Goal: Transaction & Acquisition: Purchase product/service

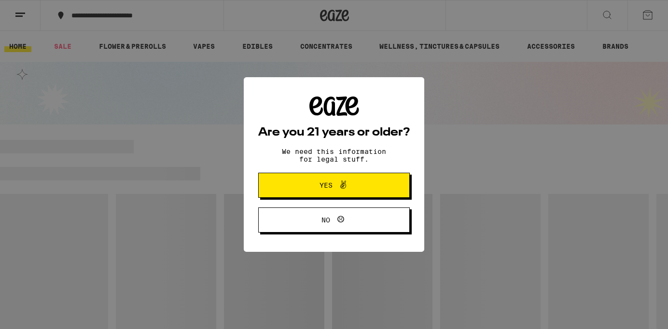
click at [358, 192] on span "Yes" at bounding box center [333, 185] width 73 height 13
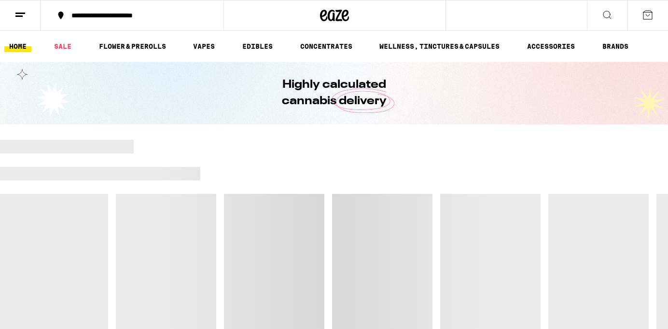
click at [523, 166] on div at bounding box center [334, 160] width 668 height 14
click at [20, 52] on link "HOME" at bounding box center [17, 47] width 27 height 12
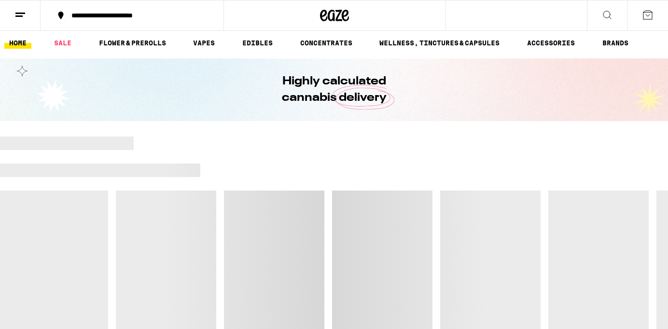
click at [22, 14] on icon at bounding box center [20, 15] width 12 height 12
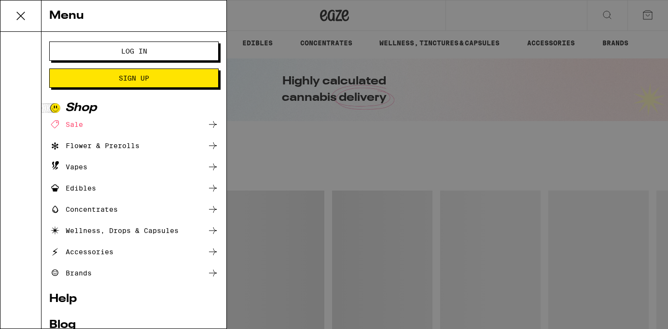
scroll to position [0, 0]
click at [130, 52] on span "Log In" at bounding box center [134, 51] width 26 height 7
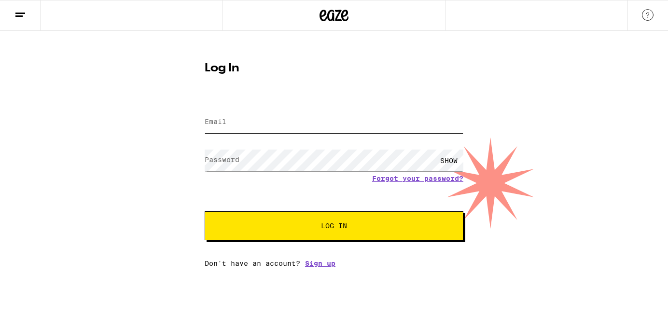
type input "damienbueno@gmail.com"
click at [280, 231] on button "Log In" at bounding box center [334, 225] width 259 height 29
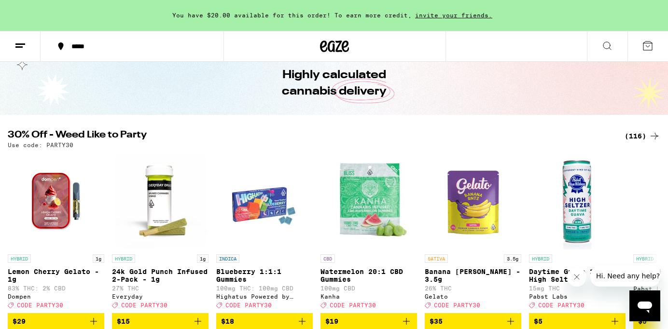
scroll to position [74, 0]
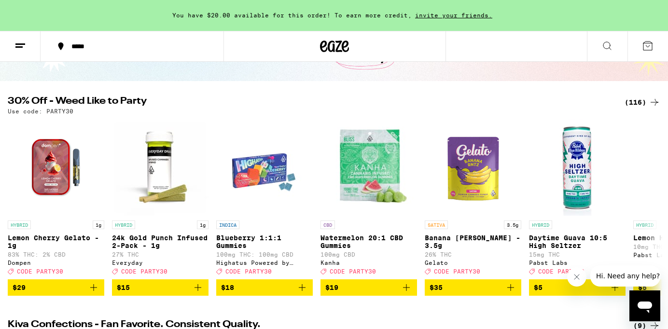
click at [643, 103] on div "(116)" at bounding box center [643, 103] width 36 height 12
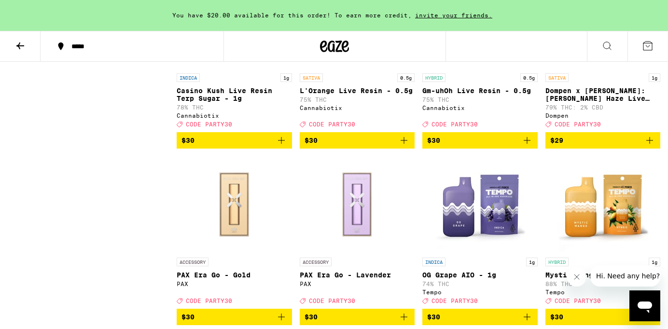
scroll to position [3497, 0]
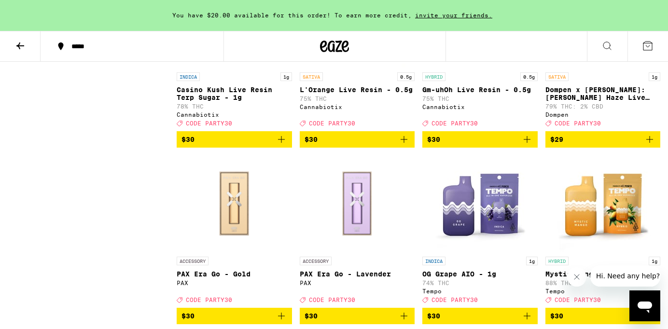
click at [603, 68] on img "Open page for Dompen x Tyson: Haymaker Haze Live Resin Liquid Diamonds - 1g fro…" at bounding box center [603, 19] width 97 height 97
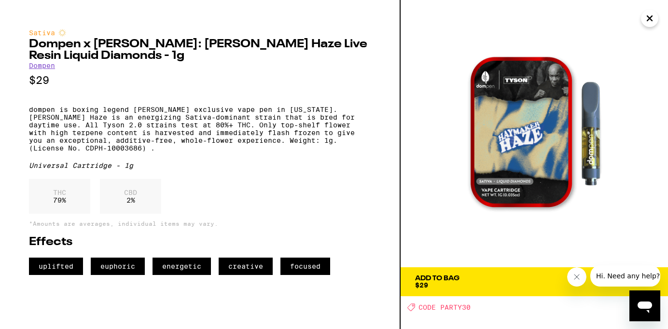
drag, startPoint x: 651, startPoint y: 17, endPoint x: 640, endPoint y: 26, distance: 14.1
click at [651, 17] on icon "Close" at bounding box center [650, 18] width 12 height 14
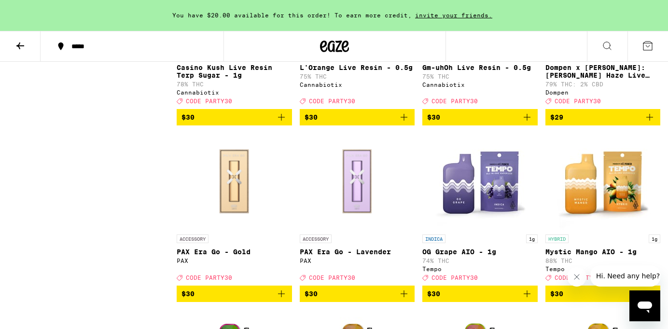
scroll to position [3534, 0]
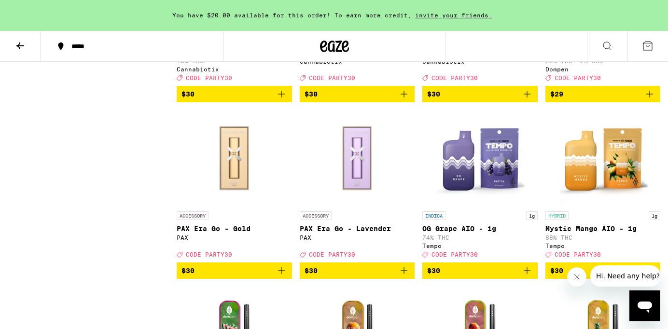
click at [651, 100] on icon "Add to bag" at bounding box center [650, 94] width 12 height 12
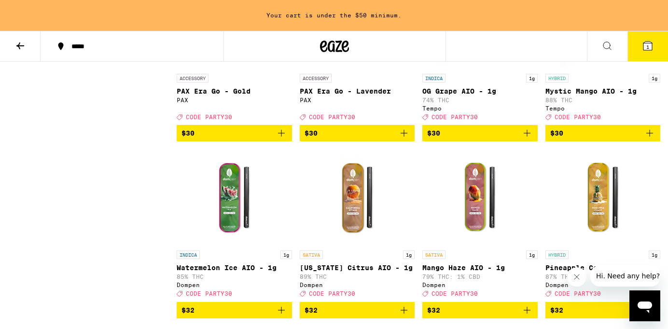
scroll to position [3683, 0]
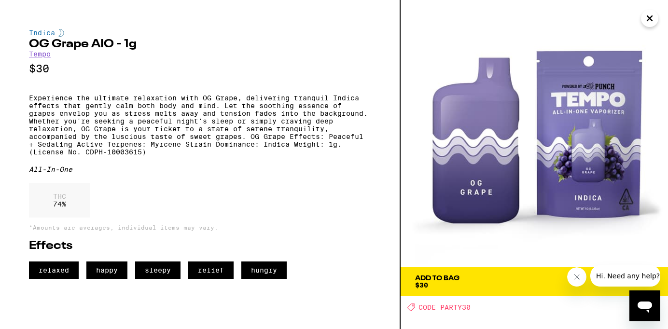
click at [46, 58] on link "Tempo" at bounding box center [40, 54] width 22 height 8
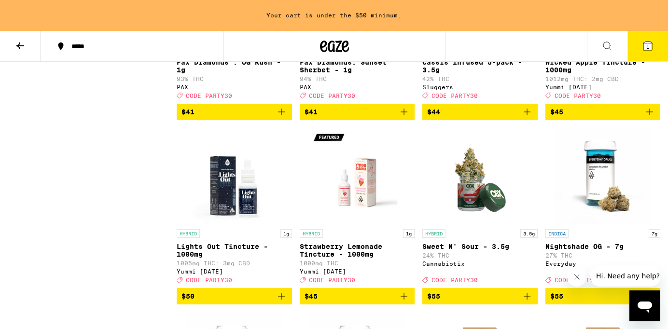
scroll to position [4794, 0]
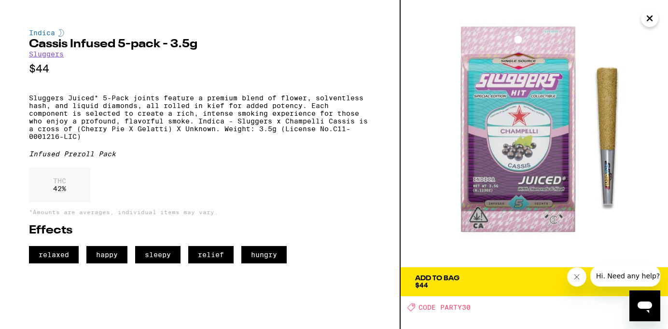
click at [36, 56] on link "Sluggers" at bounding box center [46, 54] width 35 height 8
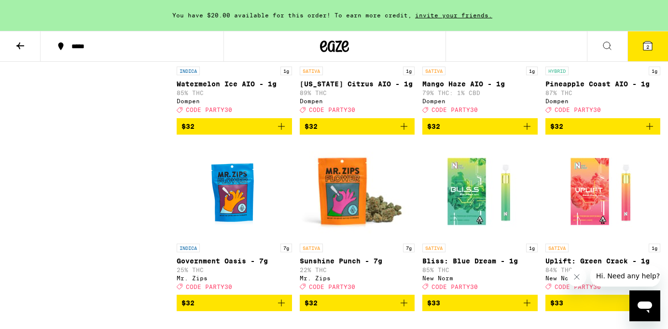
scroll to position [3867, 0]
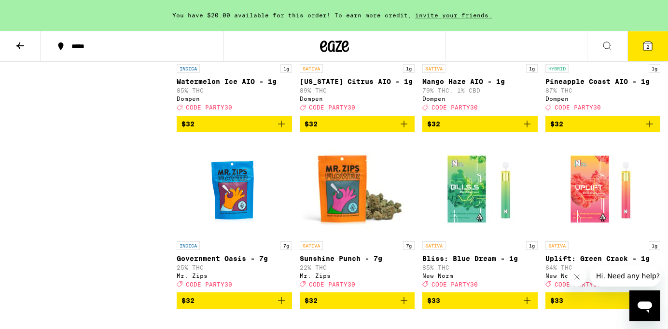
click at [649, 130] on icon "Add to bag" at bounding box center [650, 124] width 12 height 12
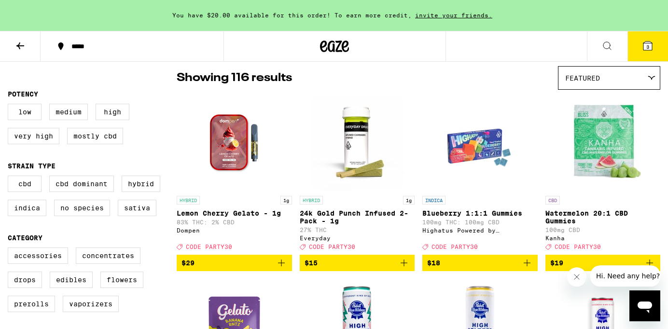
scroll to position [0, 0]
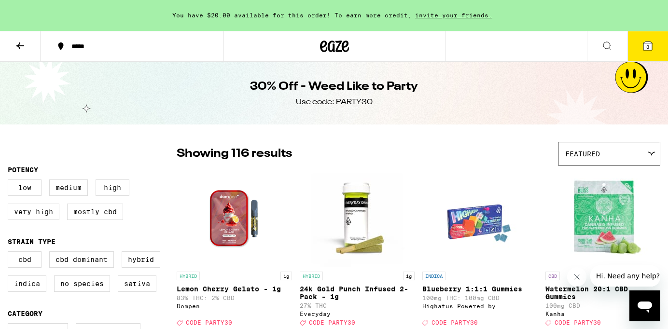
click at [17, 44] on icon at bounding box center [20, 46] width 12 height 12
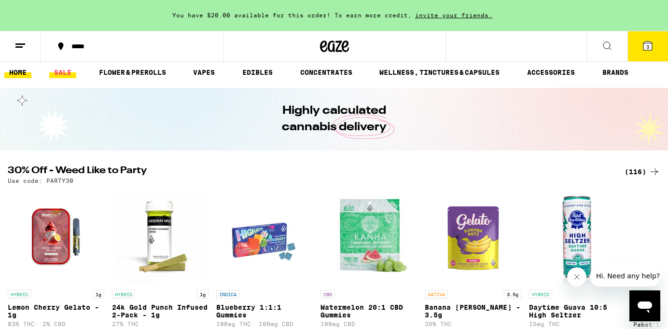
scroll to position [5, 0]
click at [59, 69] on link "SALE" at bounding box center [62, 72] width 27 height 12
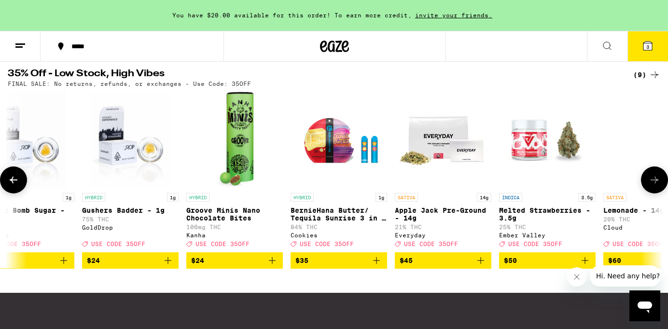
scroll to position [0, 103]
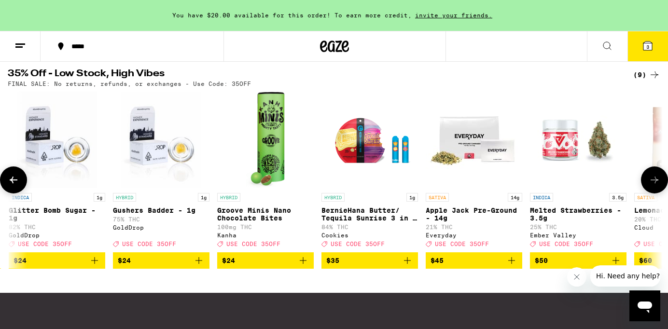
click at [352, 161] on img "Open page for BernieHana Butter/ Tequila Sunrise 3 in 1 AIO - 1g from Cookies" at bounding box center [369, 140] width 97 height 97
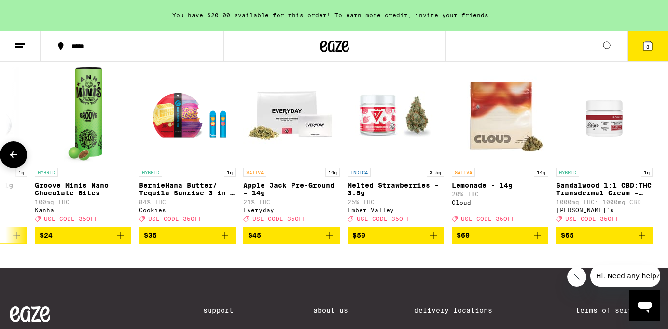
scroll to position [355, 0]
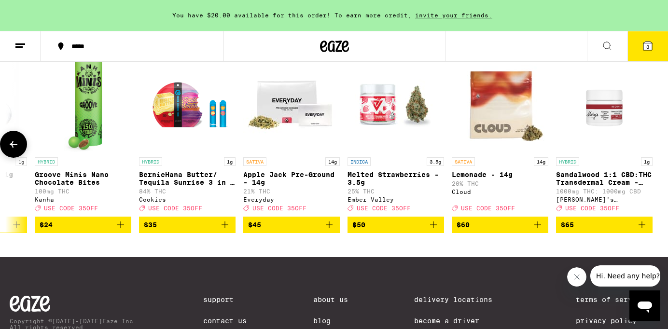
click at [618, 112] on img "Open page for Sandalwood 1:1 CBD:THC Transdermal Cream - 1000mg from Mary's Med…" at bounding box center [604, 104] width 97 height 97
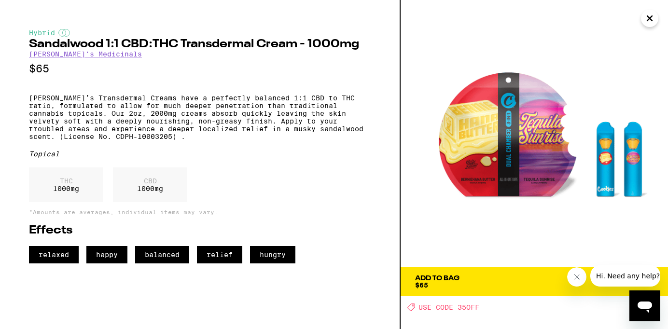
scroll to position [354, 0]
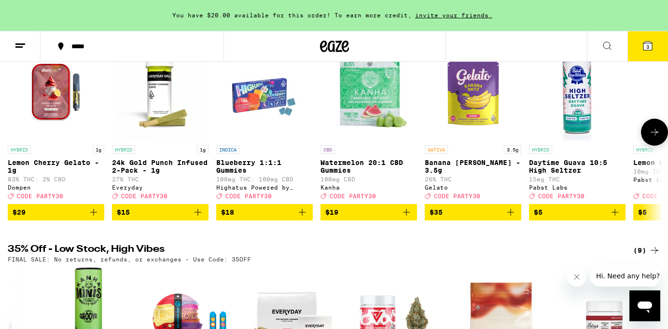
scroll to position [148, 0]
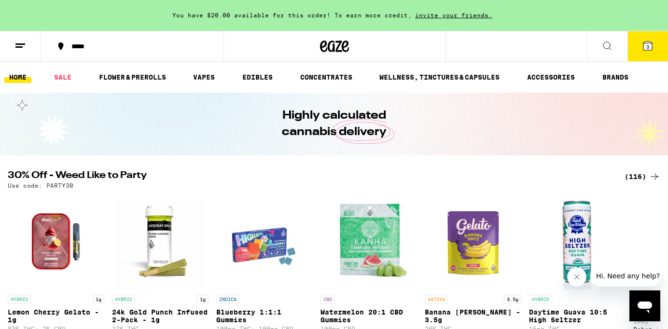
click at [647, 49] on span "3" at bounding box center [647, 47] width 3 height 6
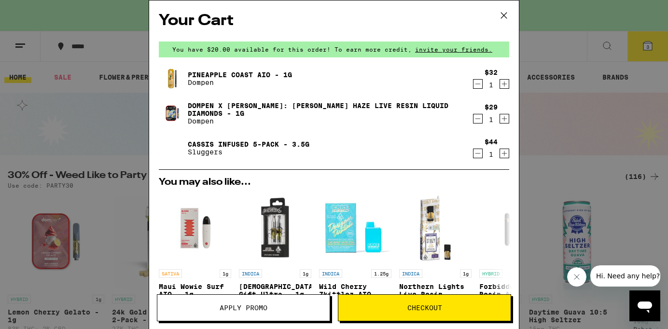
click at [98, 195] on div "Your Cart You have $20.00 available for this order! To earn more credit, invite…" at bounding box center [334, 164] width 668 height 329
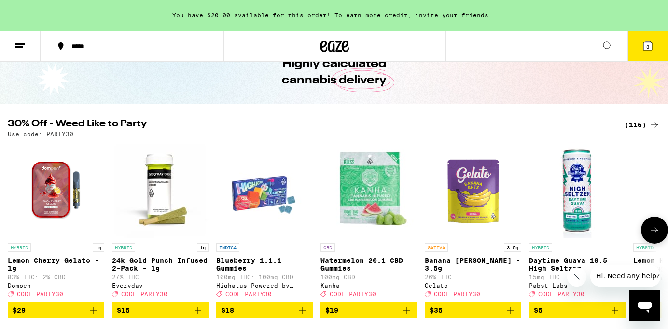
scroll to position [56, 0]
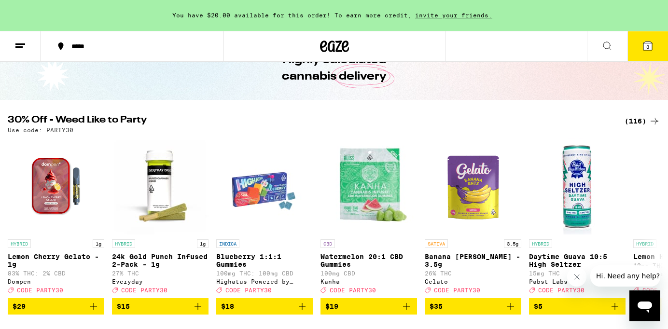
click at [645, 49] on icon at bounding box center [647, 46] width 9 height 9
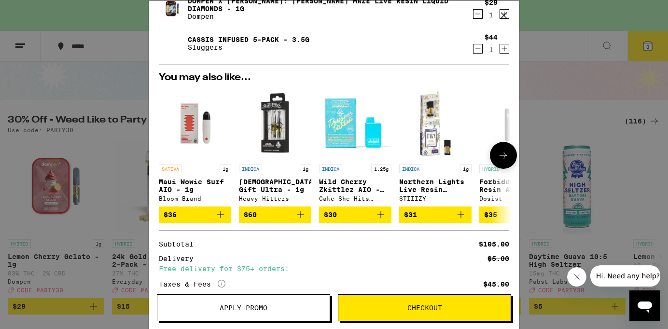
scroll to position [166, 0]
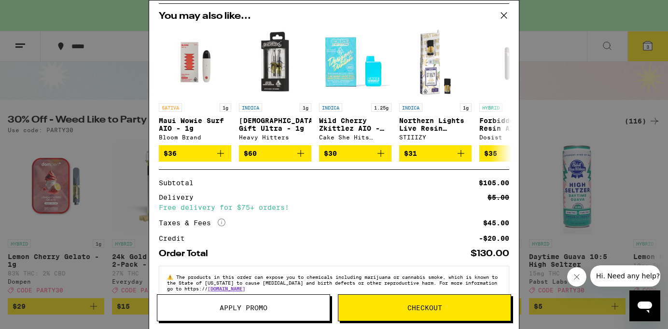
click at [291, 312] on button "Apply Promo" at bounding box center [243, 307] width 173 height 27
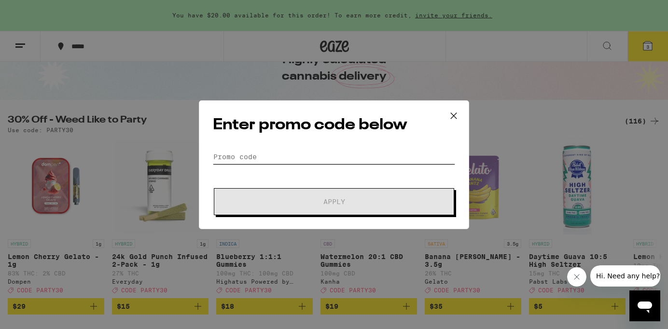
click at [242, 150] on input "Promo Code" at bounding box center [334, 157] width 242 height 14
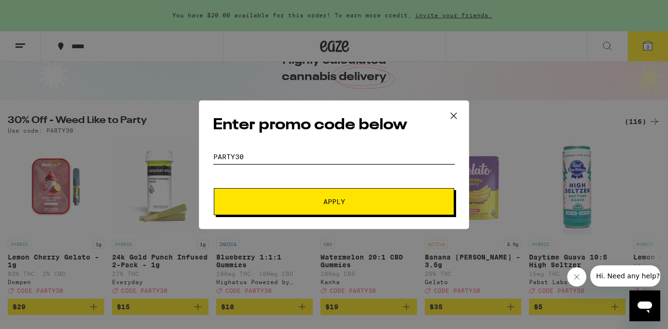
type input "Party30"
click at [214, 188] on button "Apply" at bounding box center [334, 201] width 240 height 27
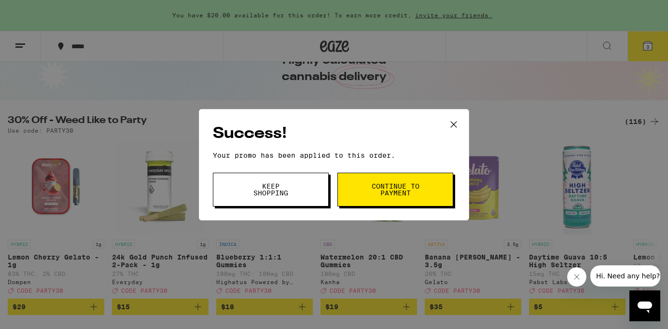
click at [295, 196] on button "Keep Shopping" at bounding box center [271, 190] width 116 height 34
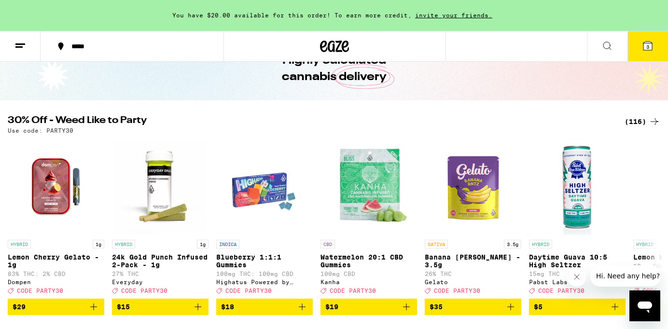
click at [643, 48] on icon at bounding box center [648, 46] width 12 height 12
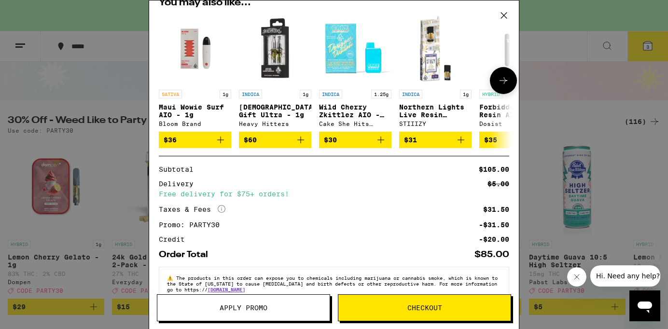
scroll to position [203, 0]
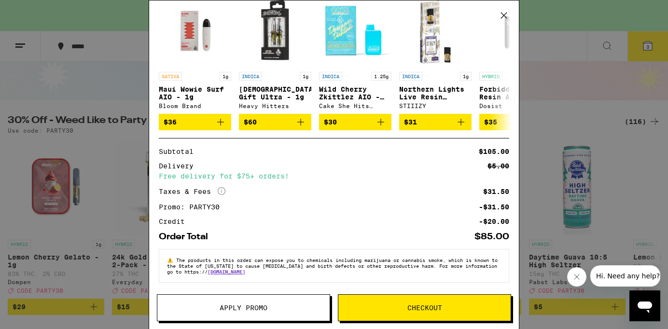
click at [408, 305] on span "Checkout" at bounding box center [424, 308] width 35 height 7
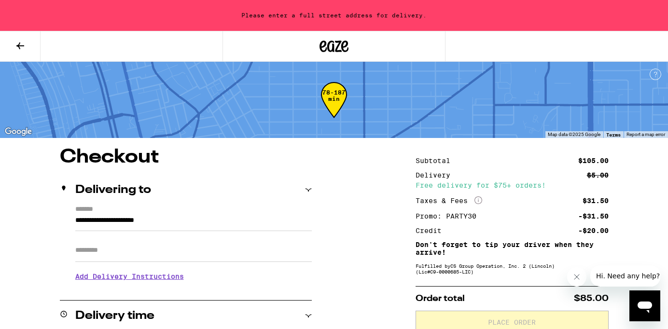
click at [17, 42] on icon at bounding box center [20, 46] width 12 height 12
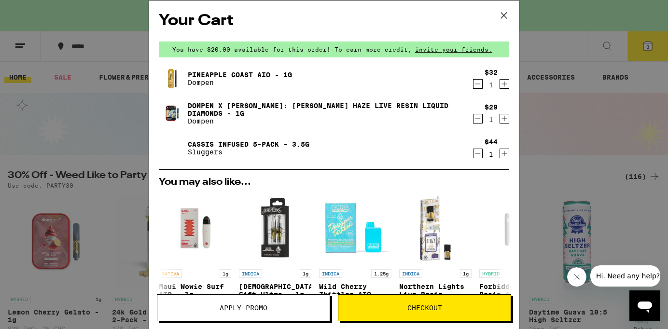
click at [504, 17] on icon at bounding box center [504, 15] width 14 height 14
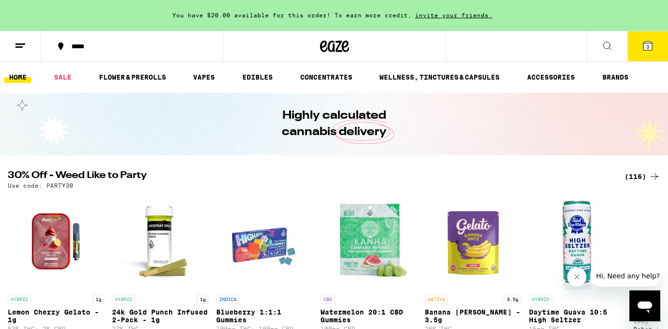
click at [72, 45] on div "*****" at bounding box center [138, 46] width 142 height 7
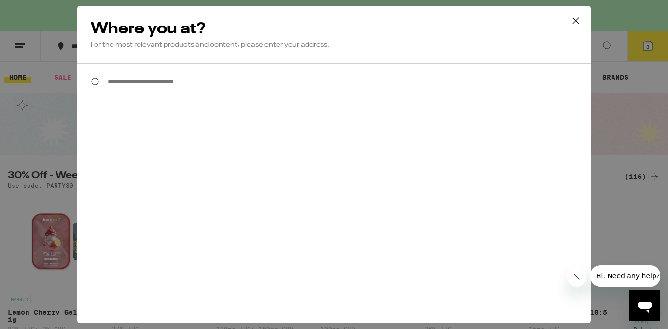
click at [186, 88] on input "**********" at bounding box center [334, 81] width 514 height 37
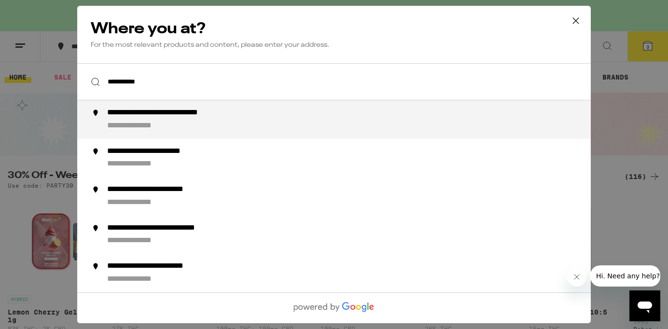
type input "**********"
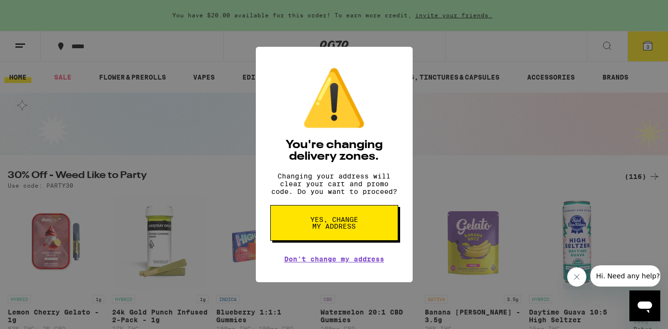
click at [323, 226] on span "Yes, change my address" at bounding box center [334, 223] width 50 height 14
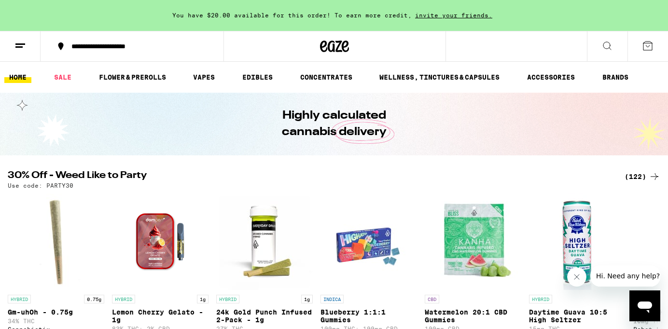
click at [639, 176] on div "(122)" at bounding box center [643, 177] width 36 height 12
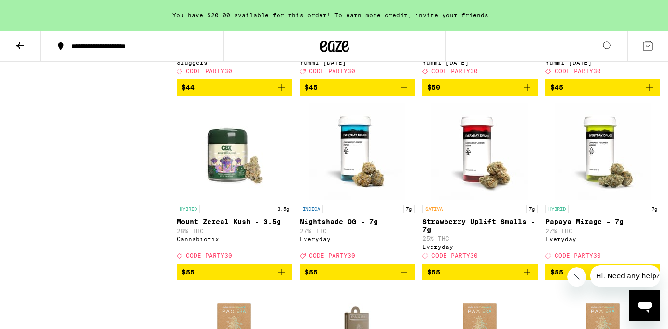
scroll to position [5206, 0]
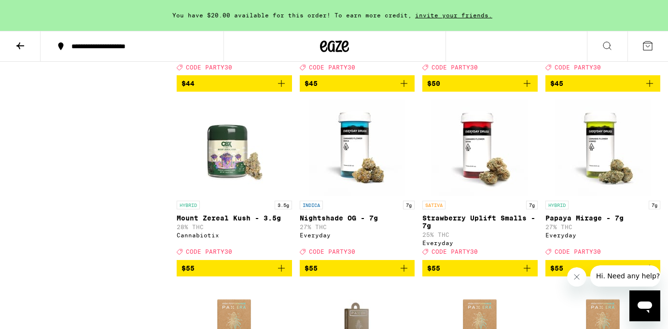
click at [278, 89] on icon "Add to bag" at bounding box center [282, 84] width 12 height 12
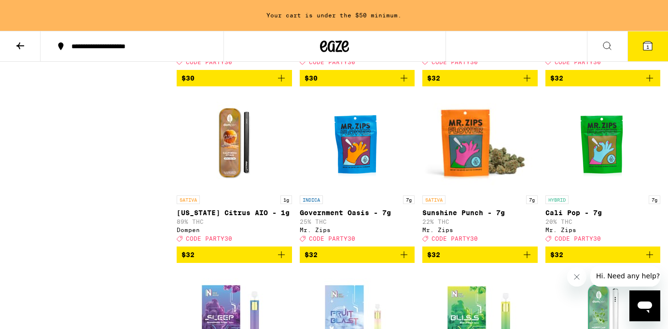
scroll to position [4136, 0]
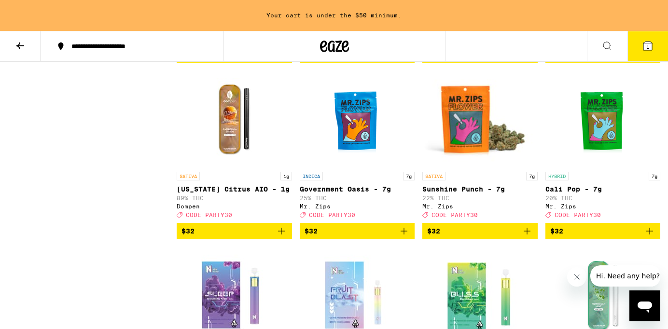
click at [435, 33] on div "Dompen" at bounding box center [479, 30] width 115 height 6
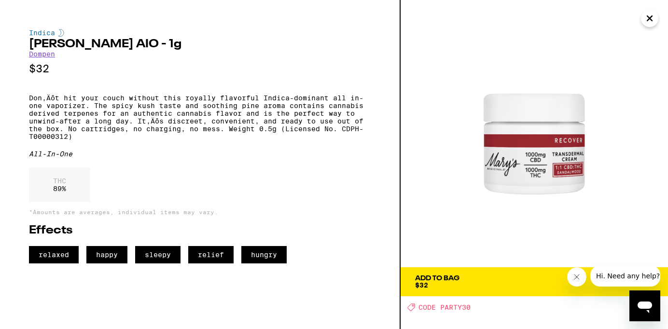
click at [46, 56] on link "Dompen" at bounding box center [42, 54] width 26 height 8
click at [44, 57] on link "Dompen" at bounding box center [42, 54] width 26 height 8
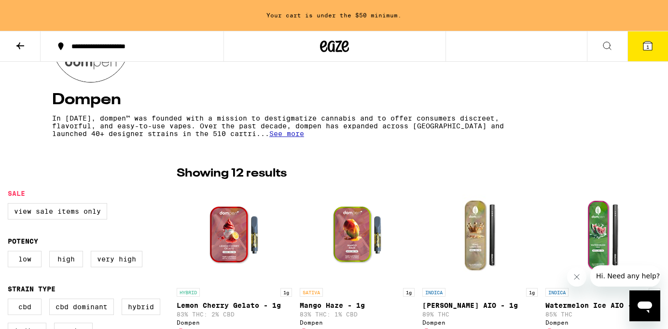
scroll to position [292, 0]
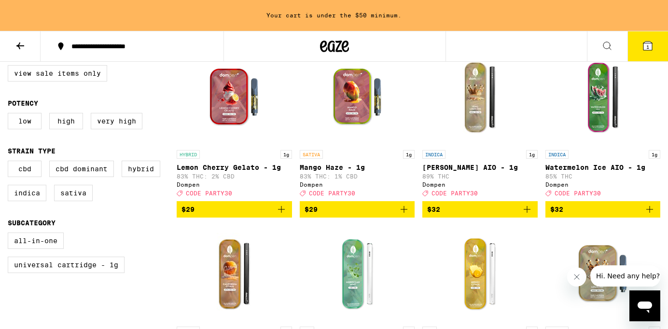
click at [280, 215] on icon "Add to bag" at bounding box center [282, 210] width 12 height 12
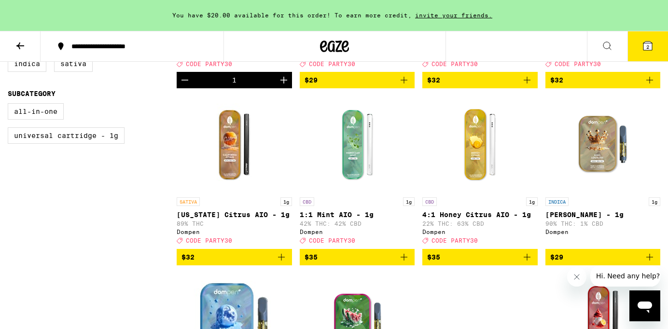
scroll to position [420, 0]
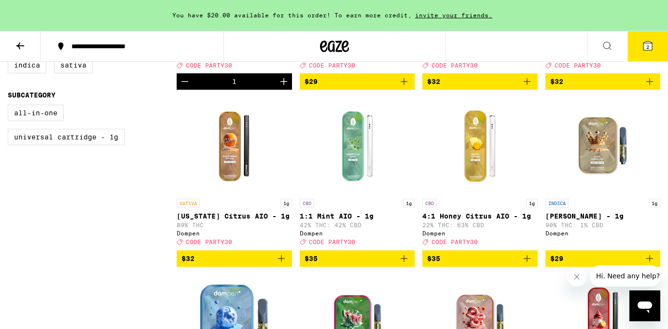
click at [284, 264] on icon "Add to bag" at bounding box center [282, 259] width 12 height 12
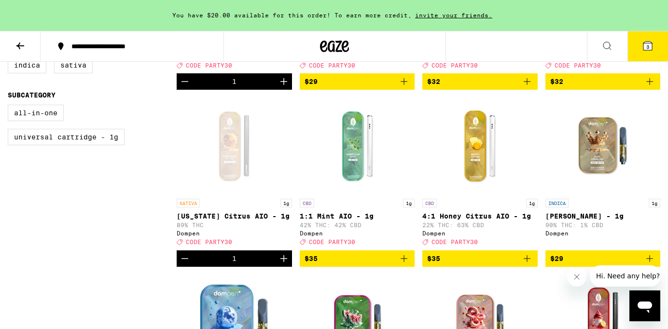
click at [648, 44] on span "3" at bounding box center [647, 47] width 3 height 6
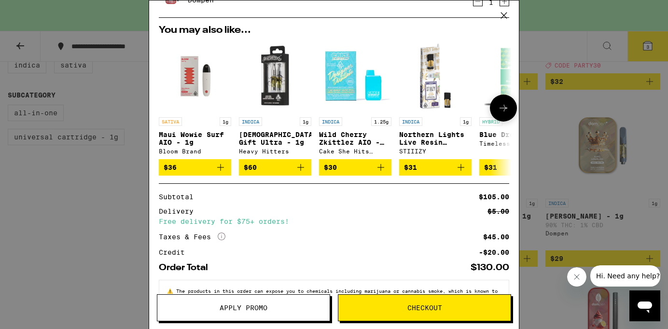
scroll to position [189, 0]
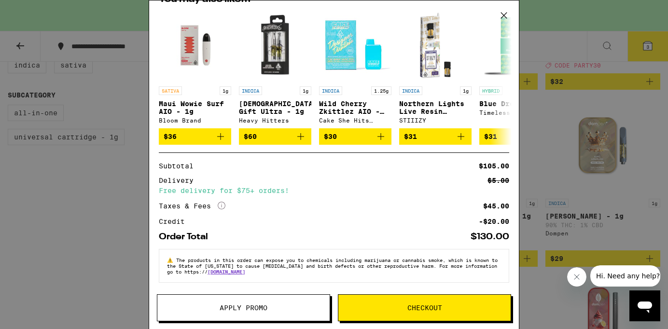
click at [247, 309] on span "Apply Promo" at bounding box center [244, 308] width 48 height 7
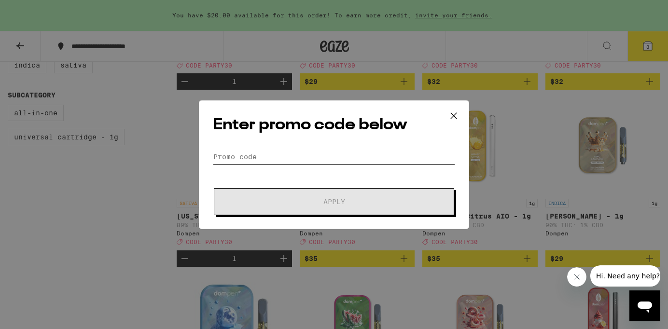
click at [302, 153] on input "Promo Code" at bounding box center [334, 157] width 242 height 14
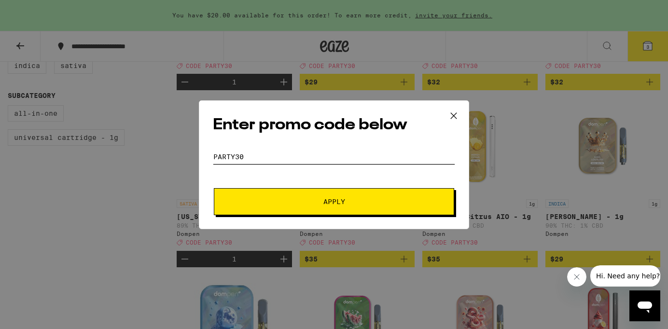
type input "PARTY30"
click at [214, 188] on button "Apply" at bounding box center [334, 201] width 240 height 27
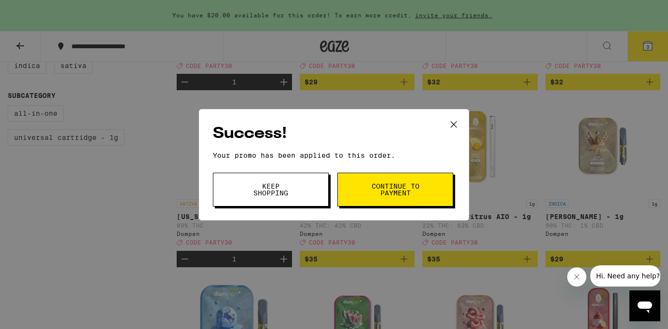
click at [428, 196] on button "Continue to payment" at bounding box center [395, 190] width 116 height 34
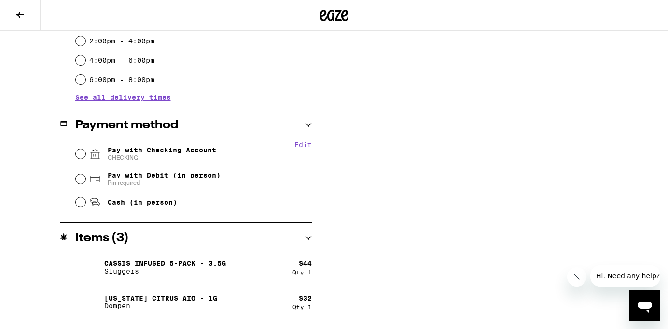
scroll to position [353, 0]
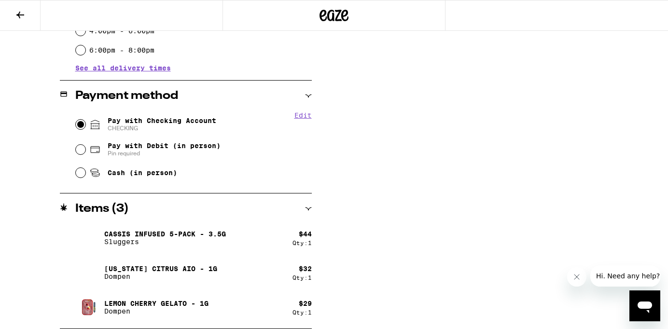
click at [76, 126] on input "Pay with Checking Account CHECKING" at bounding box center [81, 125] width 10 height 10
radio input "true"
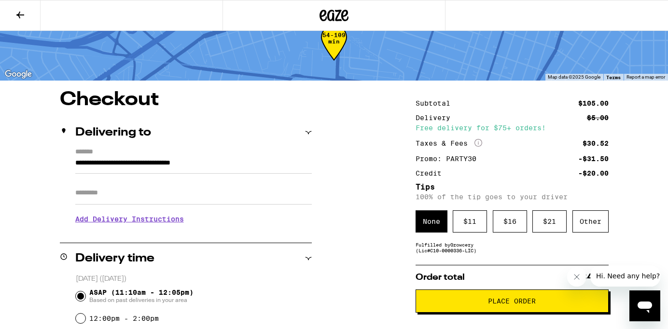
scroll to position [84, 0]
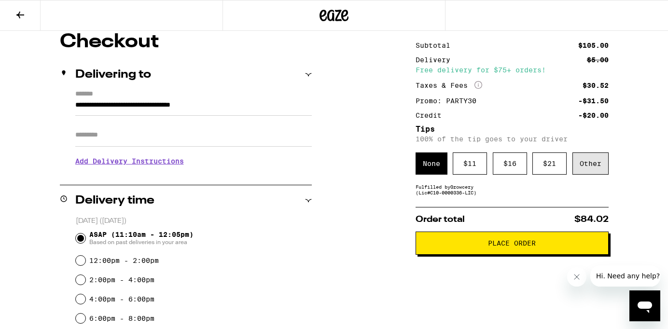
drag, startPoint x: 593, startPoint y: 168, endPoint x: 588, endPoint y: 169, distance: 4.9
click at [591, 168] on div "Other" at bounding box center [590, 164] width 36 height 22
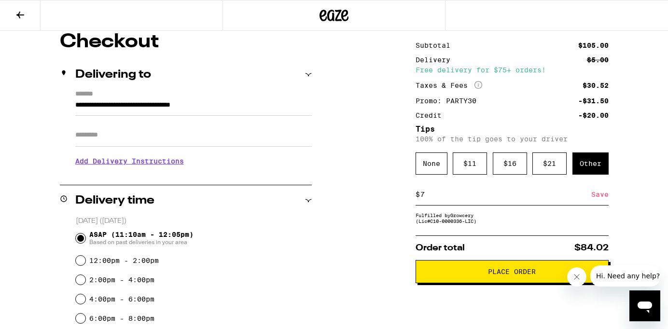
type input "7"
click at [462, 280] on button "Place Order" at bounding box center [512, 271] width 193 height 23
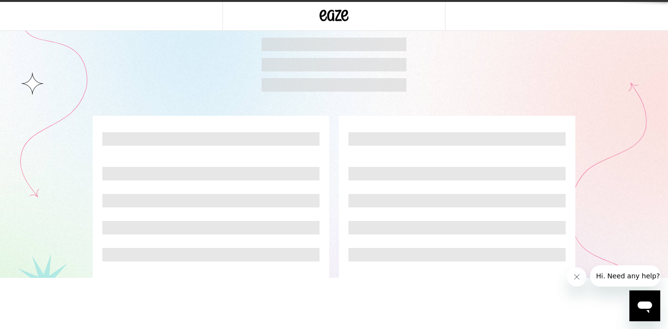
click at [572, 280] on button "Close message from company" at bounding box center [576, 276] width 19 height 19
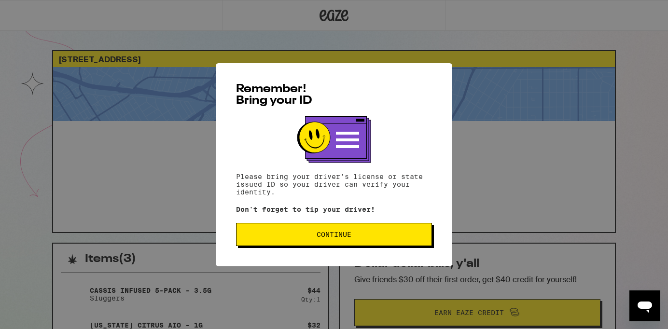
click at [343, 238] on span "Continue" at bounding box center [334, 234] width 35 height 7
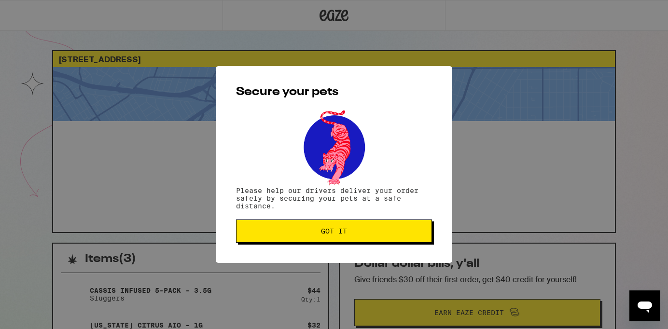
drag, startPoint x: 274, startPoint y: 230, endPoint x: 228, endPoint y: 233, distance: 46.4
click at [269, 230] on span "Got it" at bounding box center [334, 231] width 180 height 7
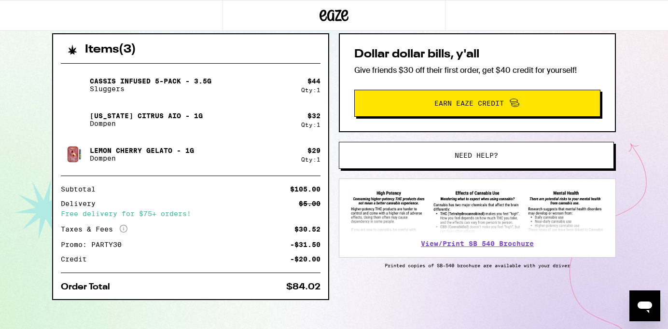
scroll to position [210, 0]
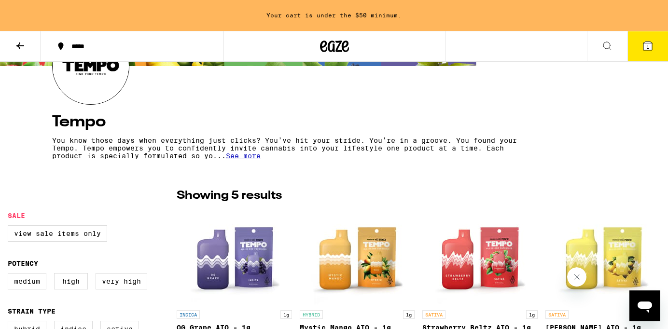
scroll to position [133, 0]
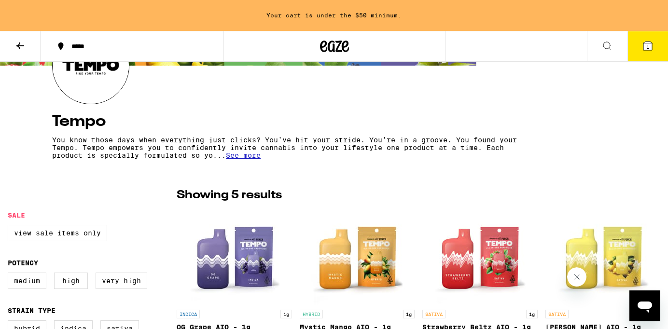
click at [234, 159] on span "See more" at bounding box center [243, 156] width 35 height 8
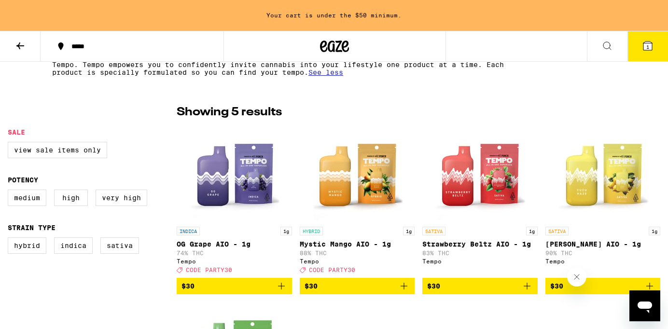
scroll to position [0, 0]
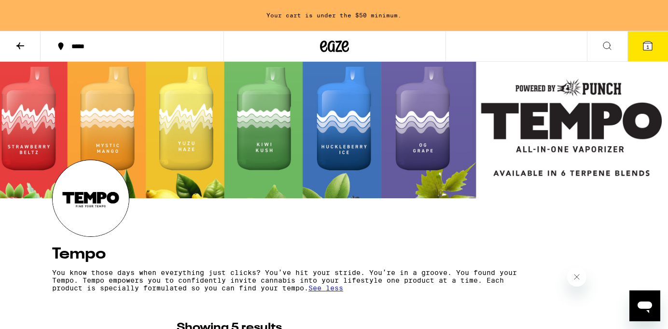
click at [20, 46] on icon at bounding box center [20, 46] width 12 height 12
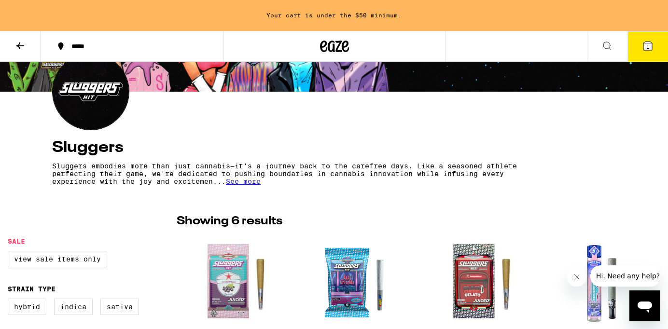
scroll to position [109, 0]
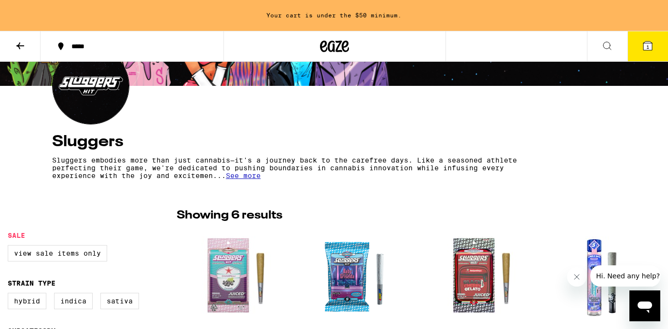
click at [250, 180] on span "See more" at bounding box center [243, 176] width 35 height 8
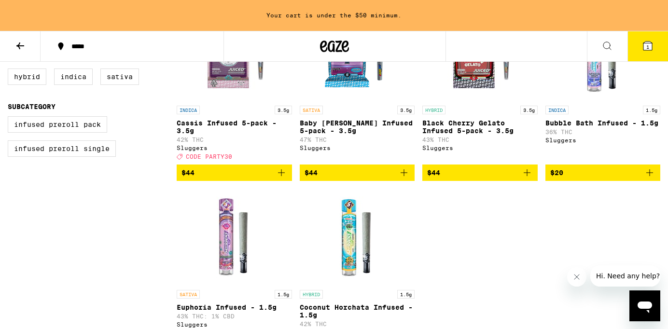
scroll to position [396, 0]
